Goal: Information Seeking & Learning: Learn about a topic

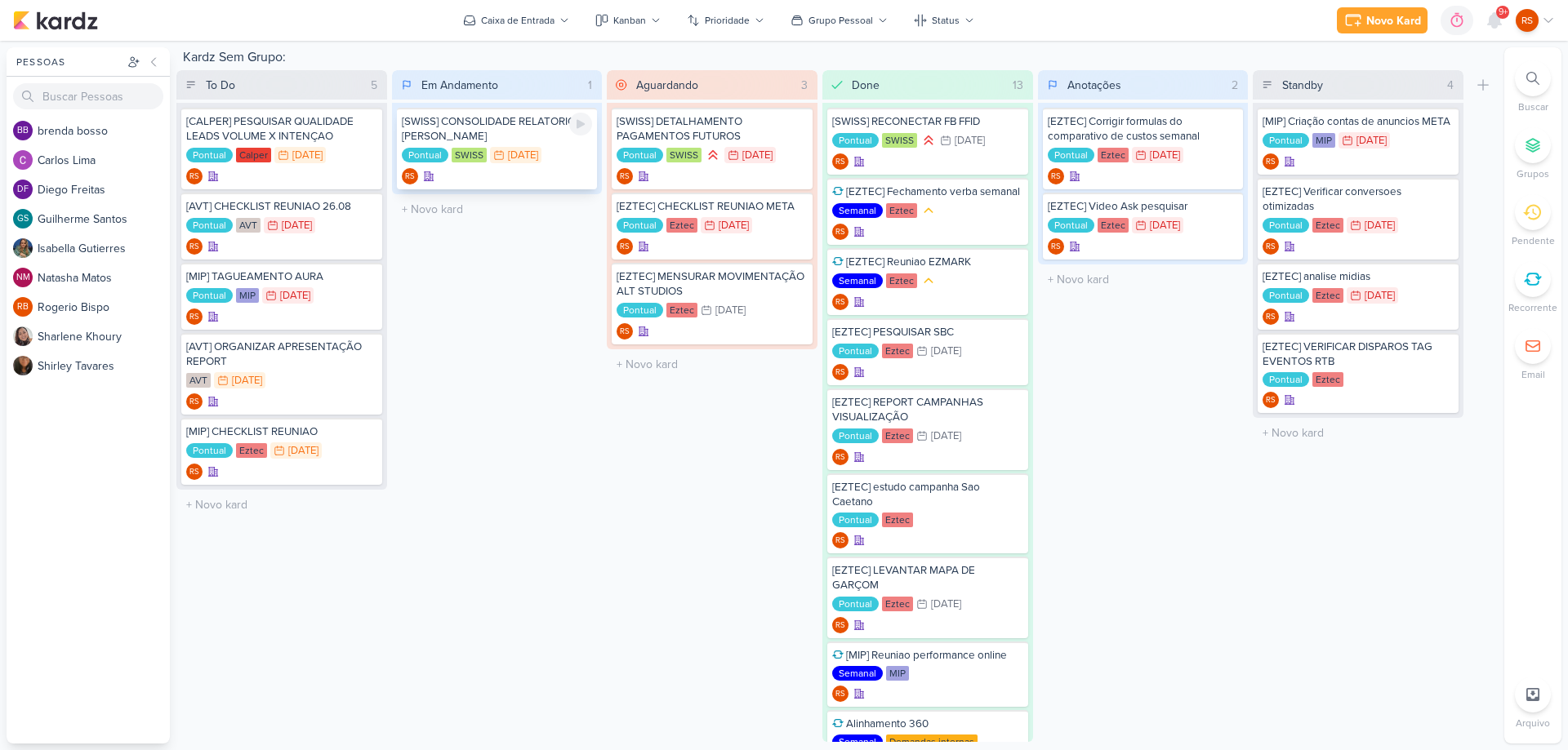
click at [519, 126] on div "[SWISS] CONSOLIDADE RELATORIO [PERSON_NAME]" at bounding box center [497, 129] width 191 height 30
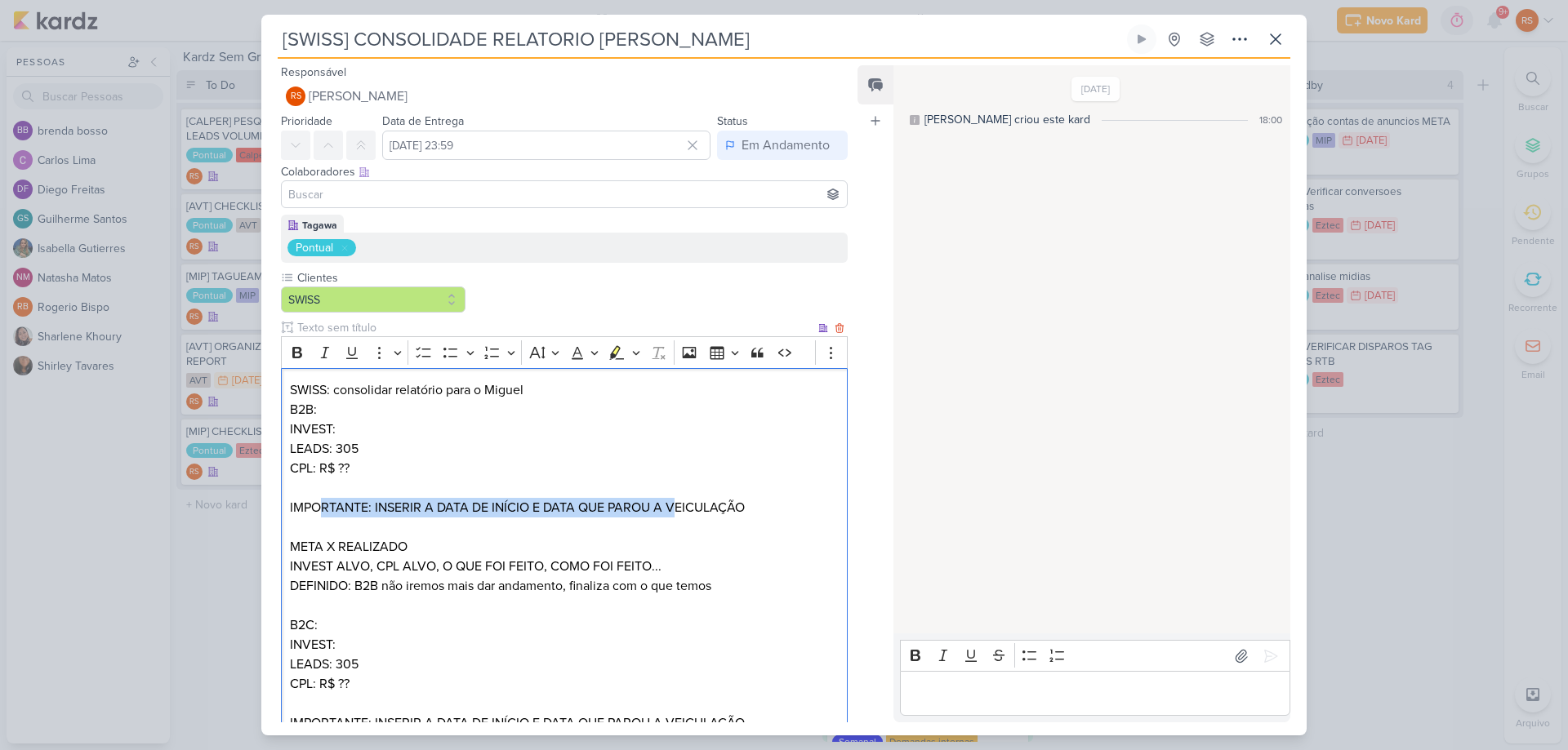
drag, startPoint x: 369, startPoint y: 501, endPoint x: 677, endPoint y: 508, distance: 308.1
click at [677, 508] on p "IMPORTANTE: INSERIR A DATA DE INÍCIO E DATA QUE PAROU A VEICULAÇÃO" at bounding box center [564, 508] width 549 height 19
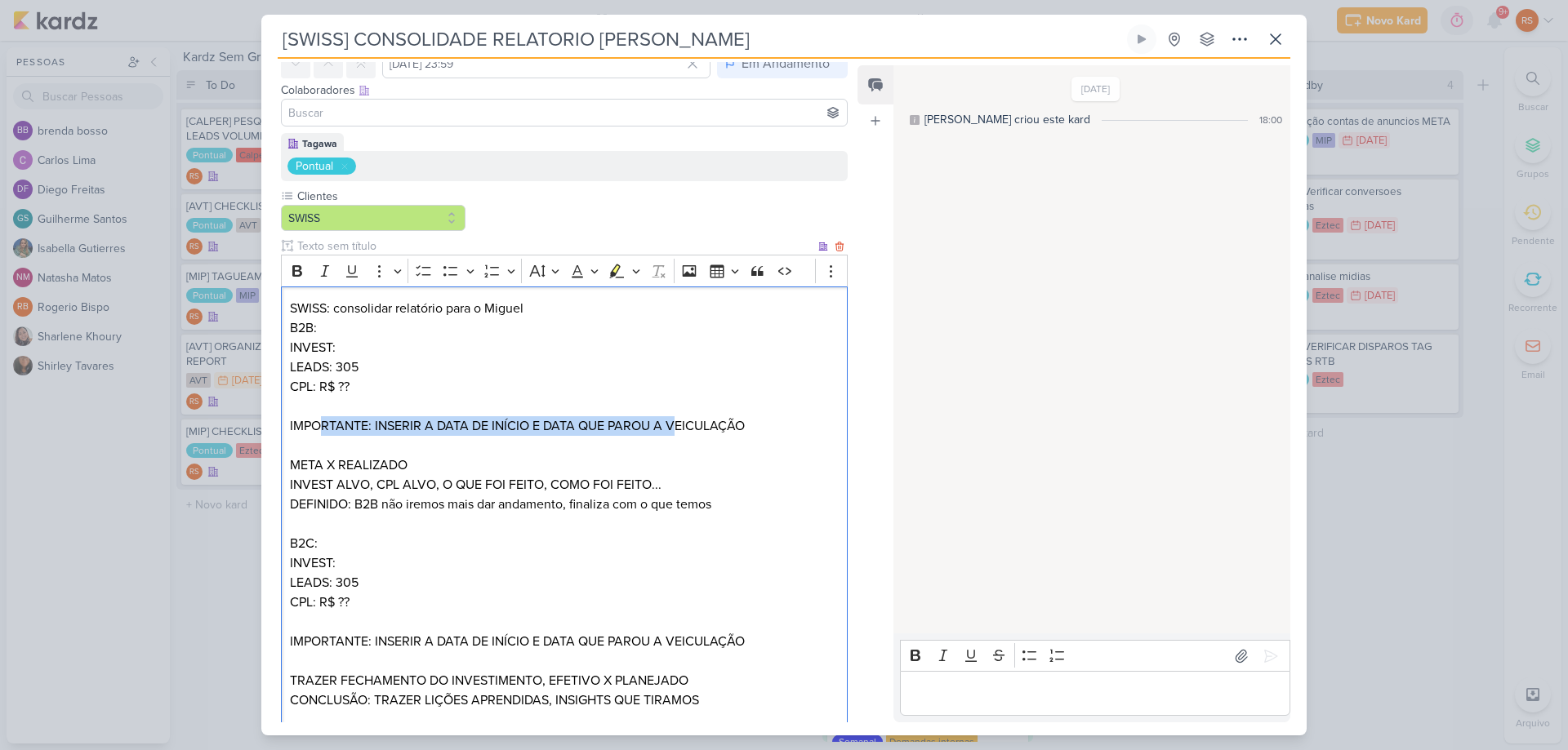
scroll to position [163, 0]
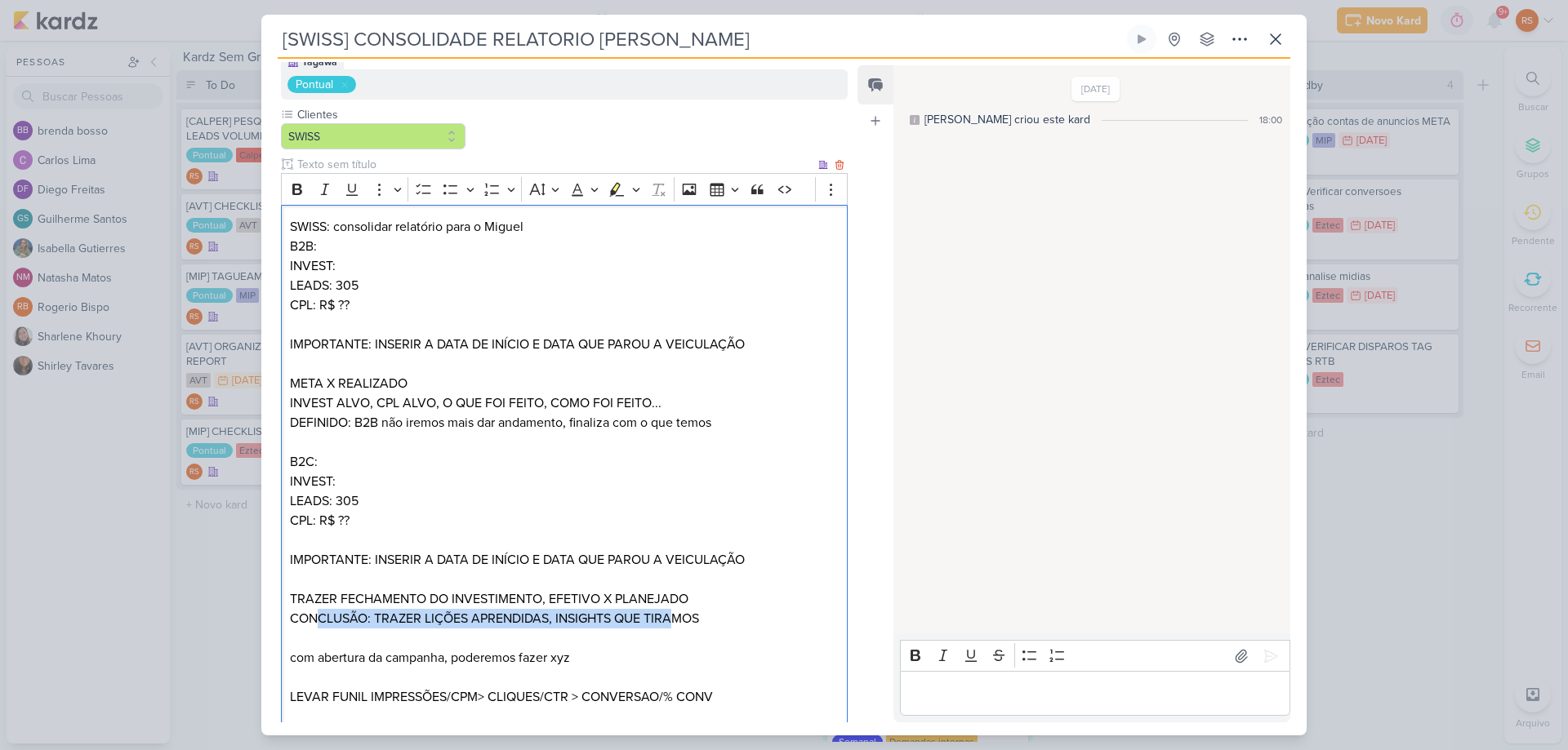
drag, startPoint x: 321, startPoint y: 619, endPoint x: 675, endPoint y: 610, distance: 354.1
click at [675, 610] on p "CONCLUSÃO: TRAZER LIÇÕES APRENDIDAS, INSIGHTS QUE TIRAMOS" at bounding box center [564, 618] width 549 height 19
drag, startPoint x: 328, startPoint y: 662, endPoint x: 467, endPoint y: 651, distance: 139.4
click at [466, 651] on p "com abertura da campanha, poderemos fazer xyz" at bounding box center [564, 648] width 549 height 39
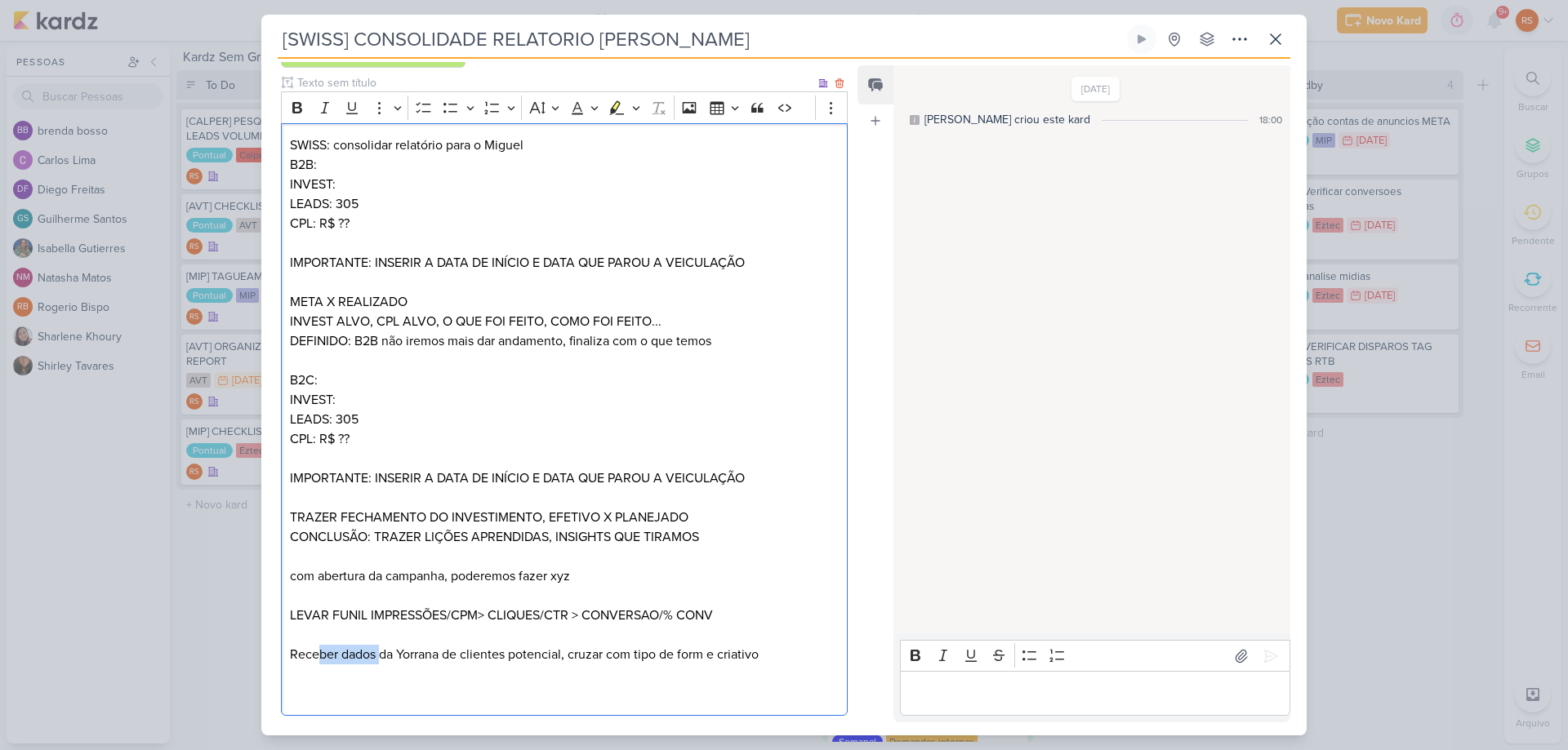
drag, startPoint x: 318, startPoint y: 654, endPoint x: 381, endPoint y: 654, distance: 63.0
click at [381, 654] on p "LEVAR FUNIL IMPRESSÕES/CPM> CLIQUES/CTR > CONVERSAO/% CONV Receber dados da Yor…" at bounding box center [564, 635] width 549 height 58
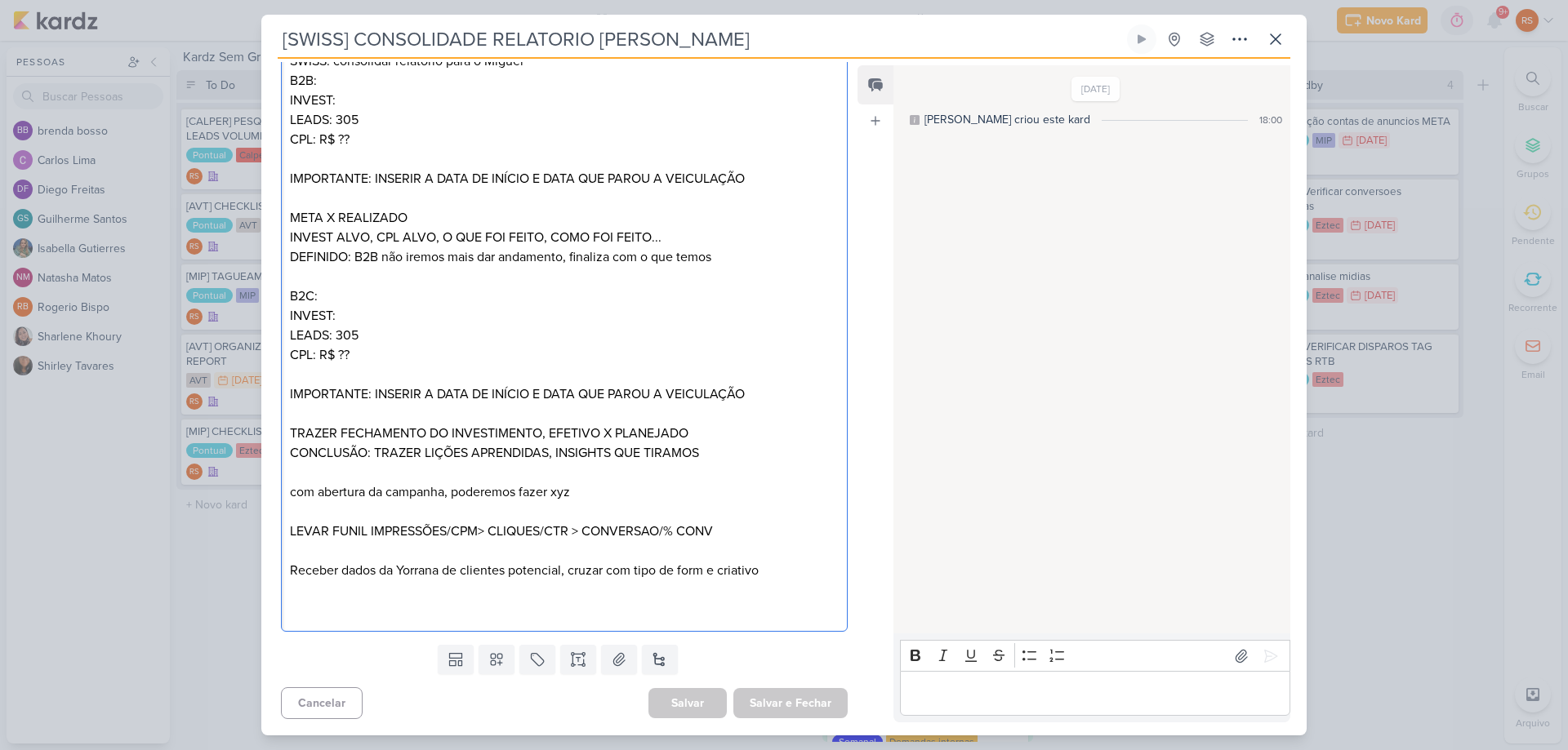
click at [763, 388] on p "IMPORTANTE: INSERIR A DATA DE INÍCIO E DATA QUE PAROU A VEICULAÇÃO" at bounding box center [564, 394] width 549 height 19
drag, startPoint x: 757, startPoint y: 414, endPoint x: 716, endPoint y: 440, distance: 48.5
click at [757, 414] on p "Editor editing area: main" at bounding box center [564, 413] width 549 height 19
click at [715, 440] on p "TRAZER FECHAMENTO DO INVESTIMENTO, EFETIVO X PLANEJADO" at bounding box center [564, 433] width 549 height 19
click at [712, 465] on p "com abertura da campanha, poderemos fazer xyz" at bounding box center [564, 482] width 549 height 39
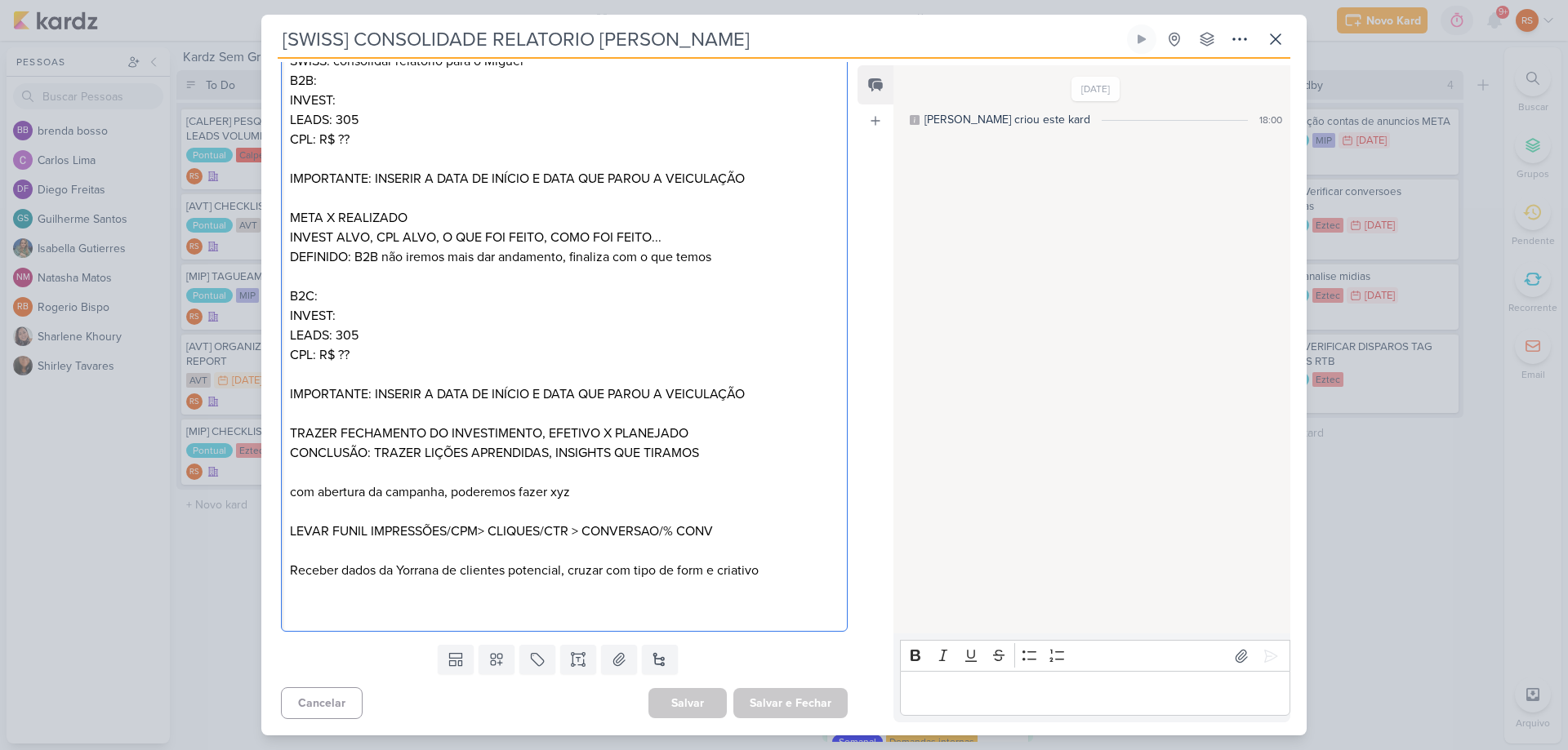
click at [721, 450] on p "CONCLUSÃO: TRAZER LIÇÕES APRENDIDAS, INSIGHTS QUE TIRAMOS" at bounding box center [564, 453] width 549 height 19
